Goal: Transaction & Acquisition: Download file/media

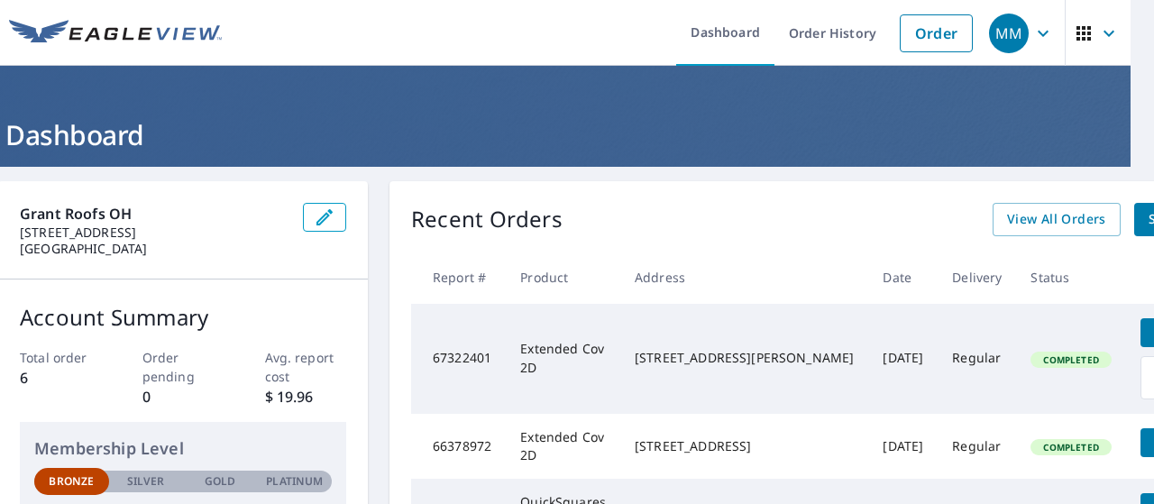
scroll to position [0, 96]
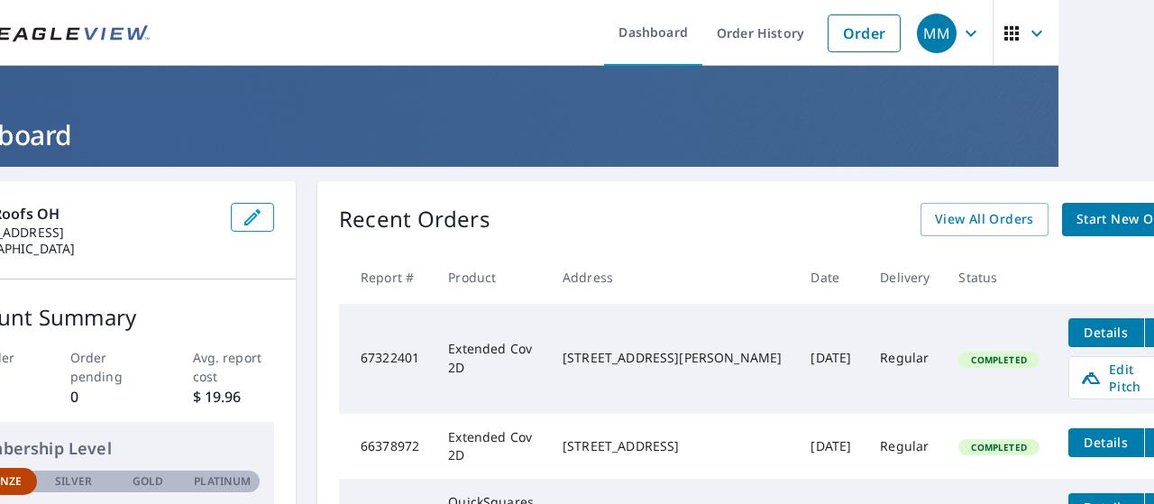
click at [1152, 331] on icon "filesDropdownBtn-67322401" at bounding box center [1163, 333] width 22 height 22
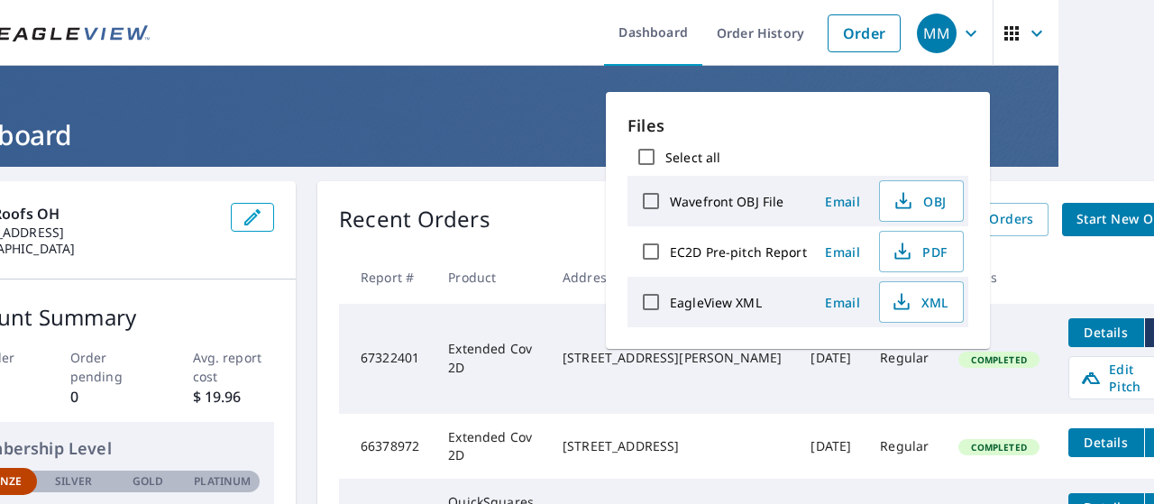
click at [649, 159] on input "Select all" at bounding box center [647, 157] width 38 height 38
checkbox input "true"
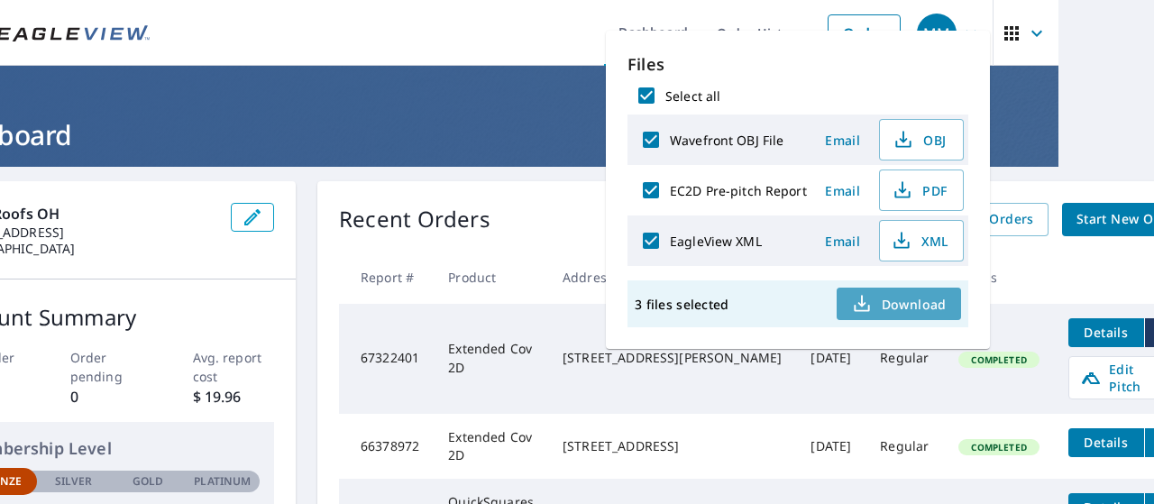
click at [903, 306] on span "Download" at bounding box center [899, 304] width 96 height 22
click at [479, 239] on div "Recent Orders View All Orders Start New Order Report # Product Address Date Del…" at bounding box center [767, 462] width 900 height 563
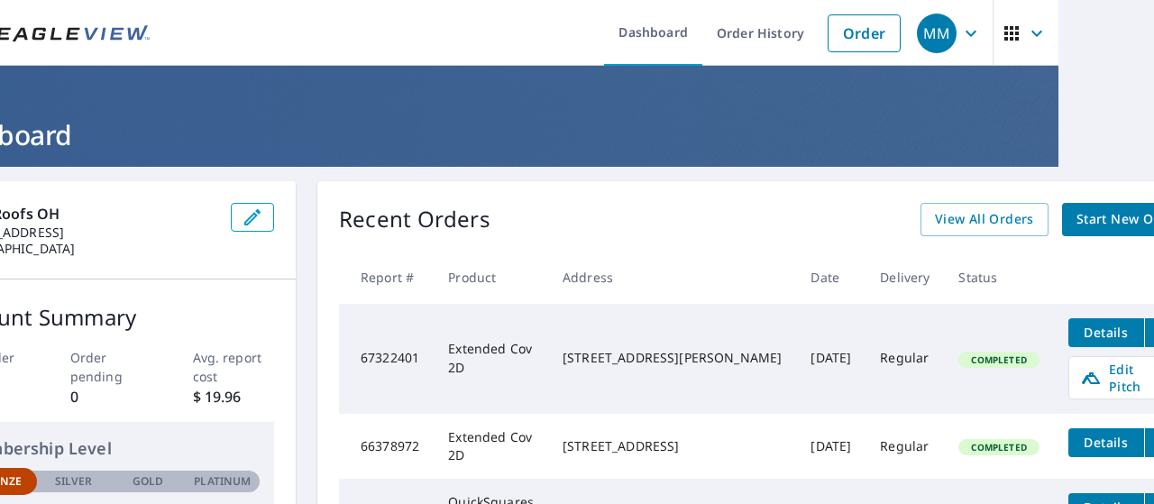
click at [1079, 336] on span "Details" at bounding box center [1106, 332] width 54 height 17
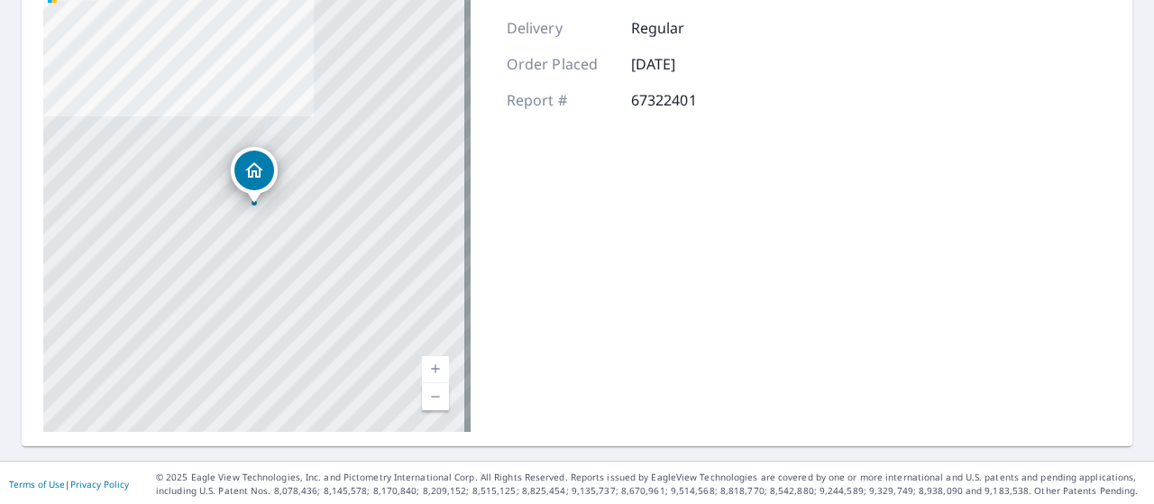
scroll to position [336, 0]
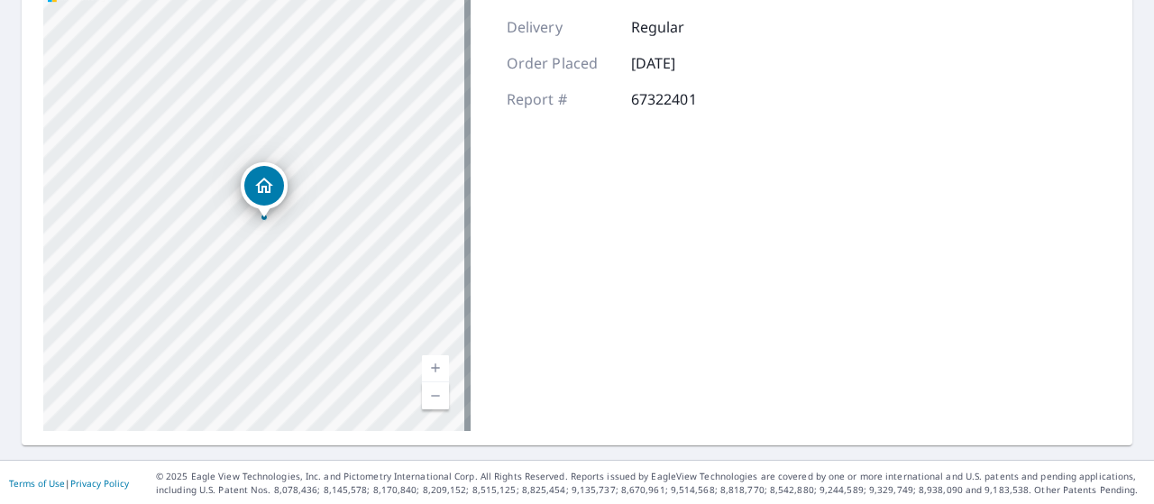
click at [798, 225] on div "959 Peru Olena Rd W Norwalk, OH 44857 Aerial Road A standard road map Aerial A …" at bounding box center [577, 206] width 1111 height 480
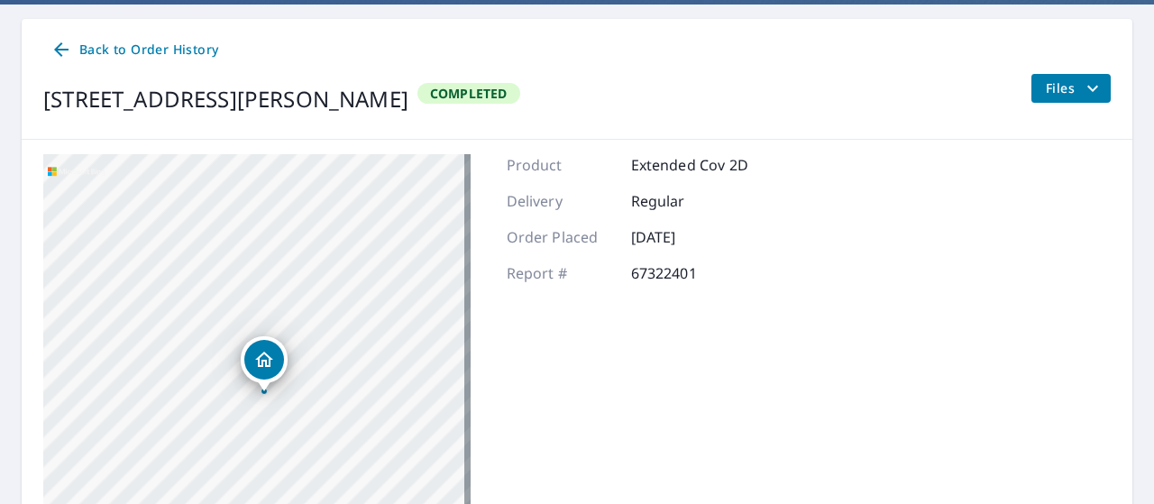
scroll to position [0, 0]
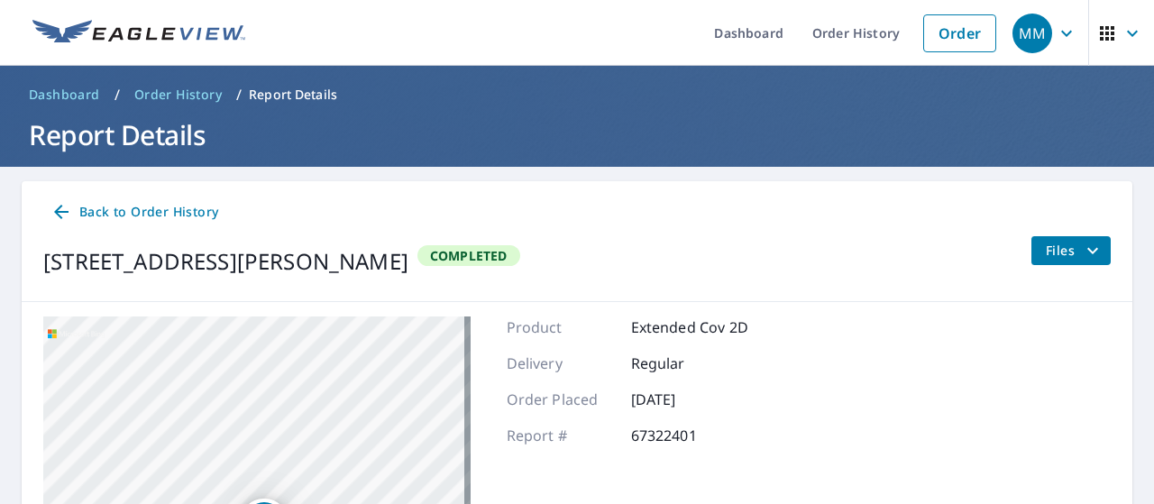
click at [1086, 244] on icon "filesDropdownBtn-67322401" at bounding box center [1093, 251] width 22 height 22
